Goal: Task Accomplishment & Management: Manage account settings

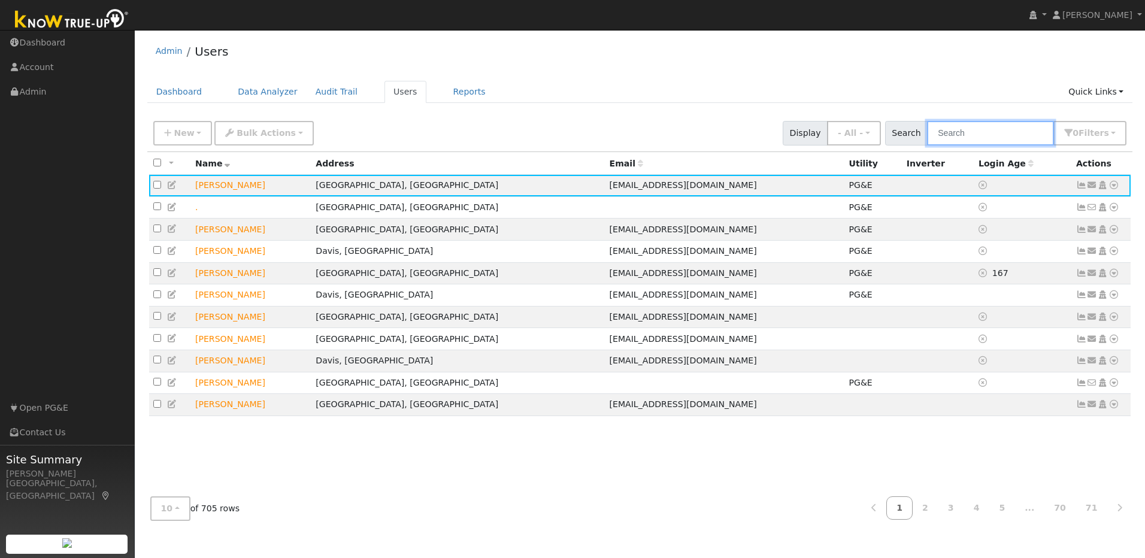
click at [605, 135] on input "text" at bounding box center [990, 133] width 127 height 25
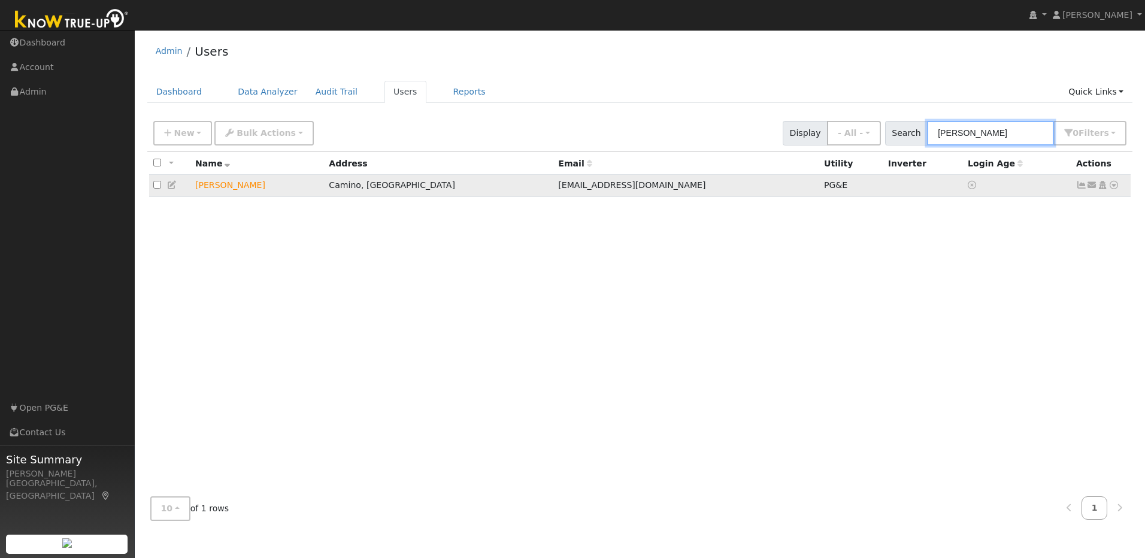
type input "[PERSON_NAME]"
click at [174, 189] on icon at bounding box center [172, 185] width 11 height 8
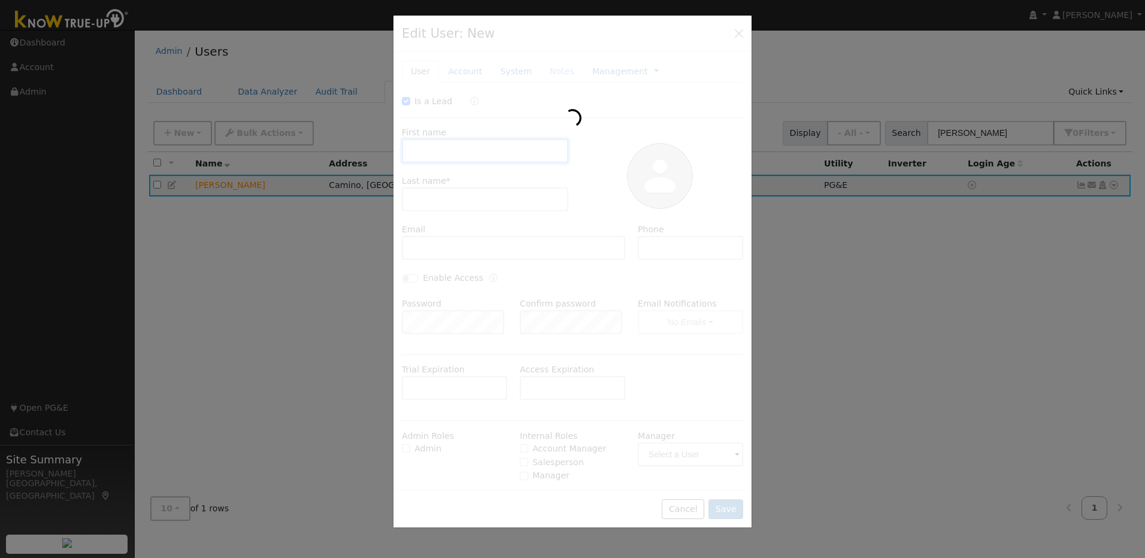
checkbox input "true"
type input "[PERSON_NAME]"
type input "[EMAIL_ADDRESS][DOMAIN_NAME]"
type input "[PHONE_NUMBER]"
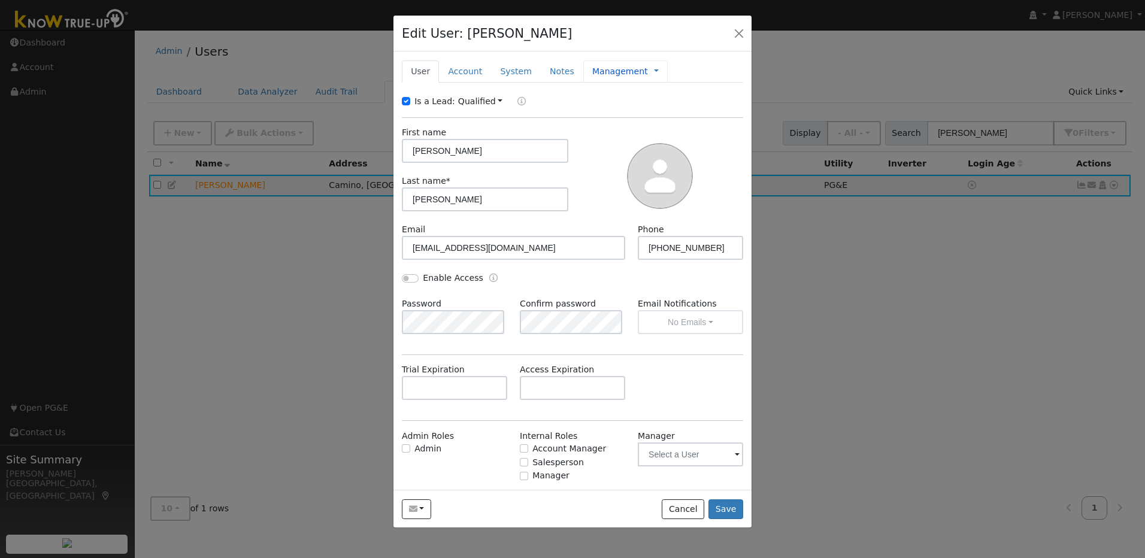
click at [592, 76] on link "Management" at bounding box center [620, 71] width 56 height 13
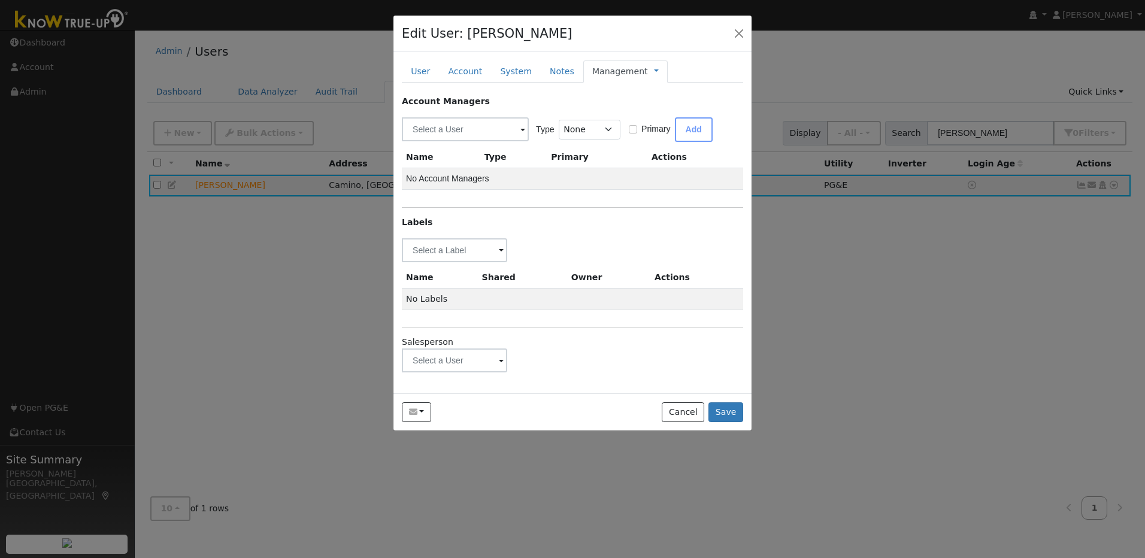
click at [499, 360] on span at bounding box center [501, 362] width 5 height 14
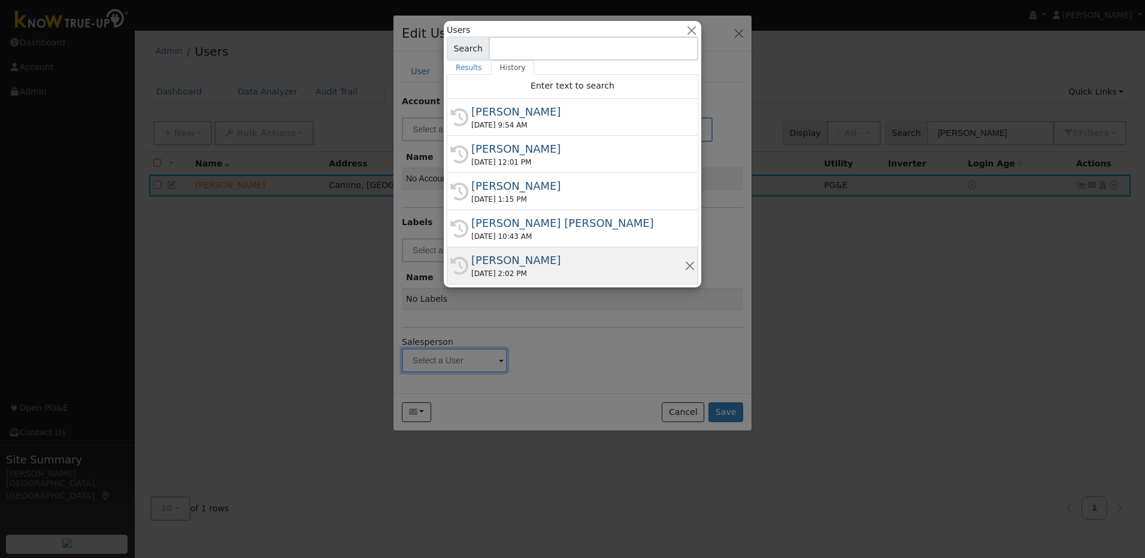
click at [520, 272] on div "09/18/2025 2:02 PM" at bounding box center [577, 273] width 213 height 11
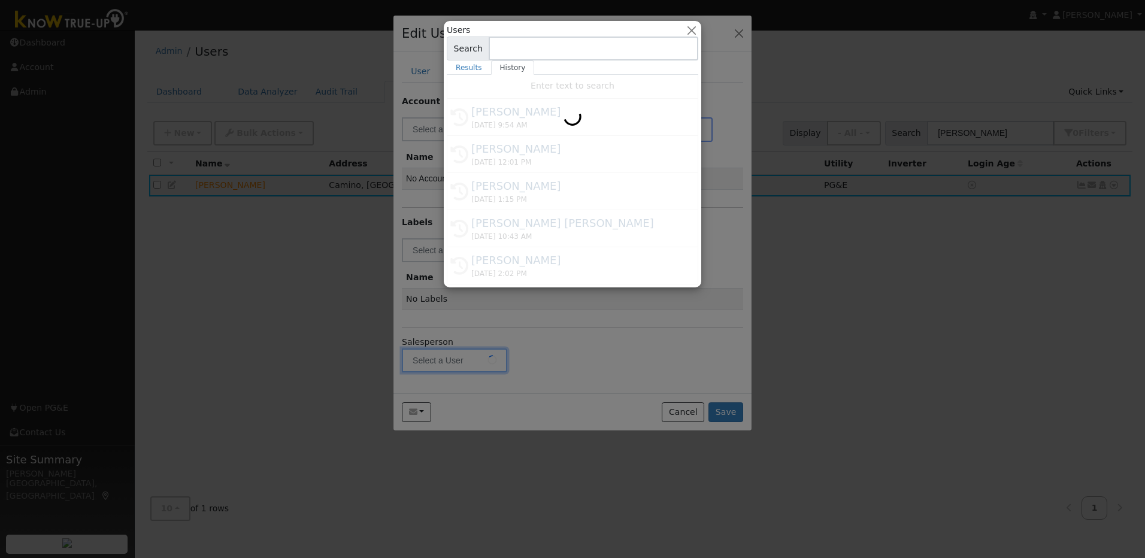
type input "Munro Boyd"
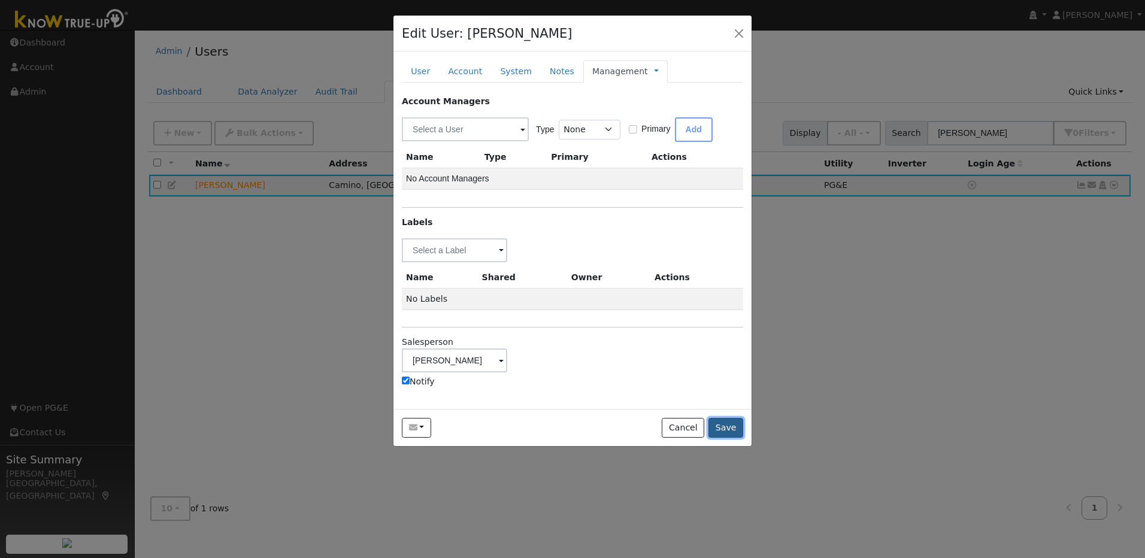
click at [605, 383] on button "Save" at bounding box center [725, 428] width 35 height 20
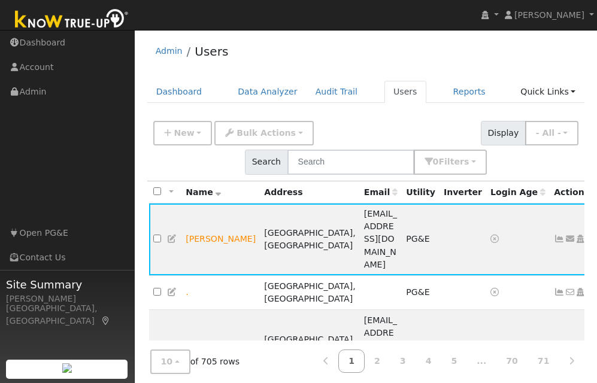
click at [94, 322] on div "Site Summary [PERSON_NAME], [GEOGRAPHIC_DATA]" at bounding box center [67, 330] width 135 height 120
